Goal: Check status: Check status

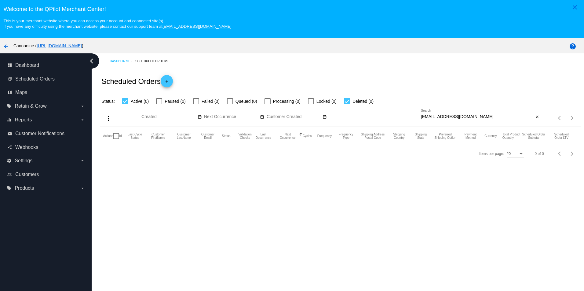
click at [493, 118] on input "[EMAIL_ADDRESS][DOMAIN_NAME]" at bounding box center [477, 117] width 113 height 5
paste input "[PERSON_NAME][EMAIL_ADDRESS][DOMAIN_NAME]"
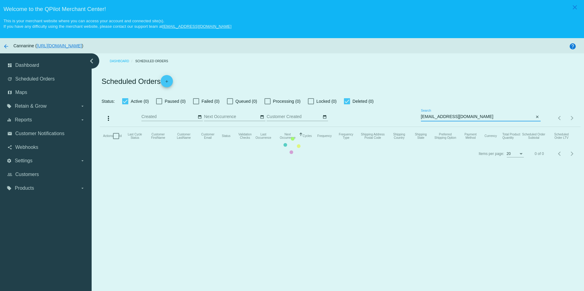
type input "[EMAIL_ADDRESS][DOMAIN_NAME]"
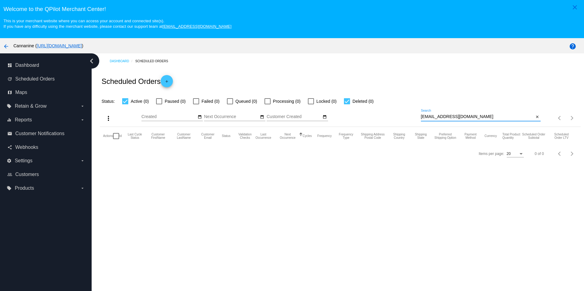
click at [459, 119] on input "[EMAIL_ADDRESS][DOMAIN_NAME]" at bounding box center [477, 117] width 113 height 5
click at [475, 121] on div "[EMAIL_ADDRESS][DOMAIN_NAME] Search" at bounding box center [477, 115] width 113 height 12
click at [476, 118] on input "[EMAIL_ADDRESS][DOMAIN_NAME]" at bounding box center [477, 117] width 113 height 5
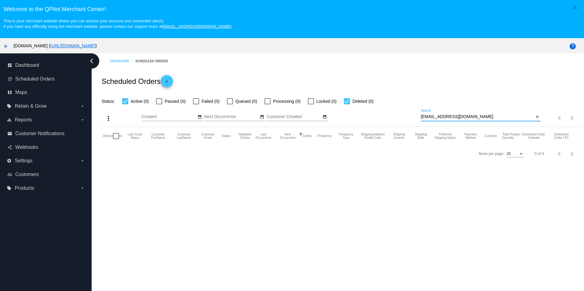
click at [476, 118] on input "[EMAIL_ADDRESS][DOMAIN_NAME]" at bounding box center [477, 117] width 113 height 5
paste input "[PERSON_NAME][EMAIL_ADDRESS][DOMAIN_NAME]"
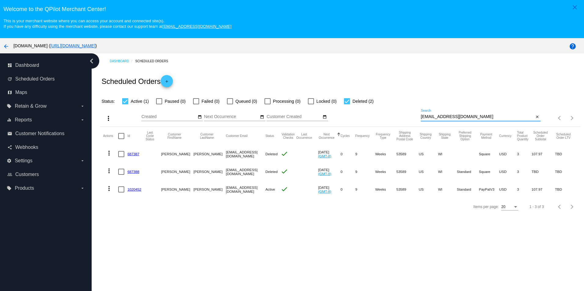
type input "[EMAIL_ADDRESS][DOMAIN_NAME]"
click at [138, 191] on link "1020452" at bounding box center [134, 189] width 14 height 4
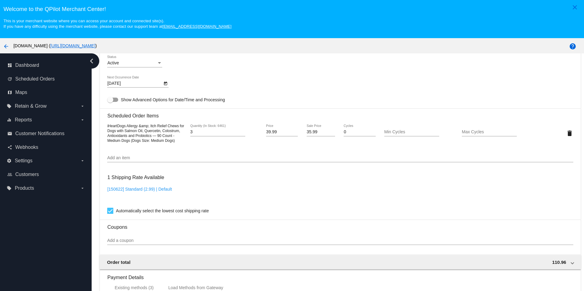
scroll to position [209, 0]
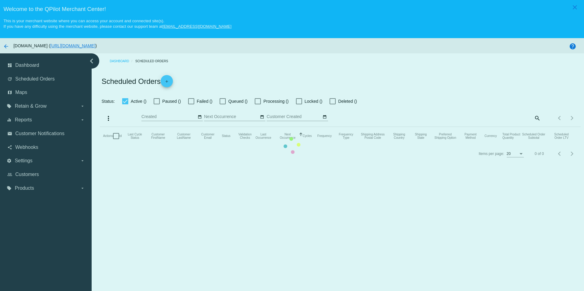
checkbox input "true"
